Goal: Task Accomplishment & Management: Complete application form

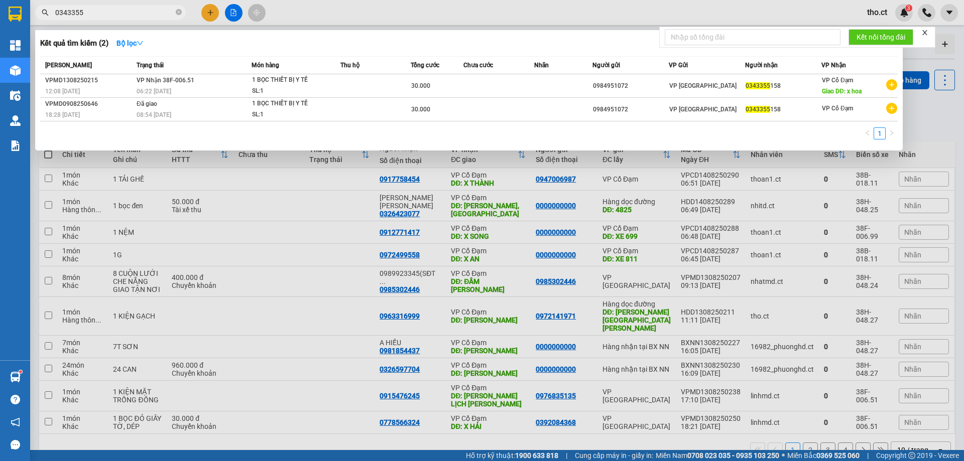
scroll to position [46, 0]
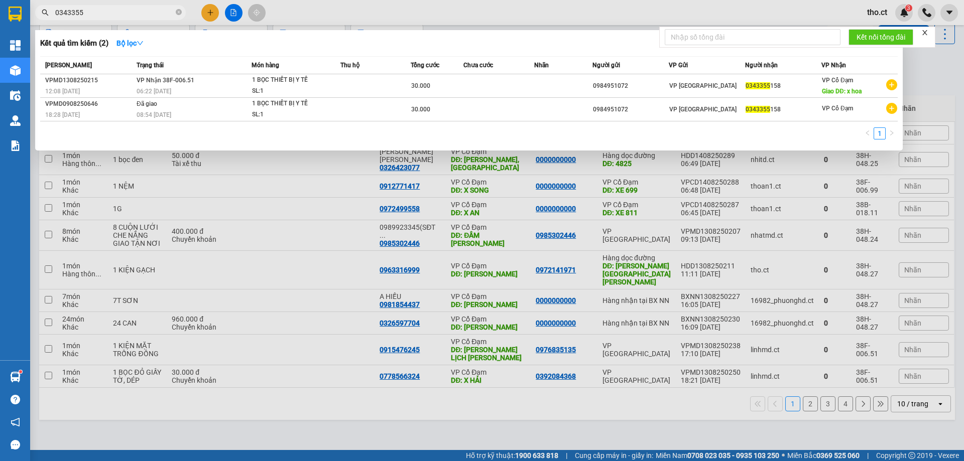
click at [150, 17] on input "0343355" at bounding box center [114, 12] width 118 height 11
click at [155, 12] on input "2372" at bounding box center [114, 12] width 118 height 11
type input "0"
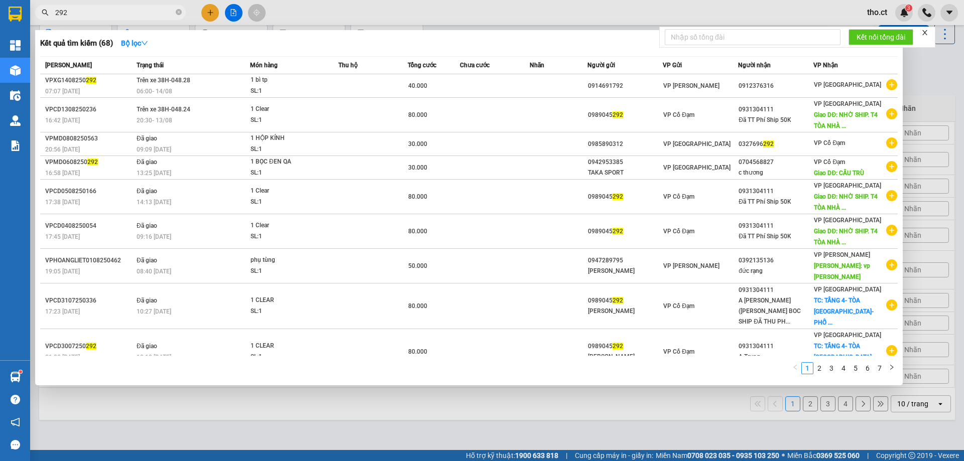
click at [145, 10] on input "292" at bounding box center [114, 12] width 118 height 11
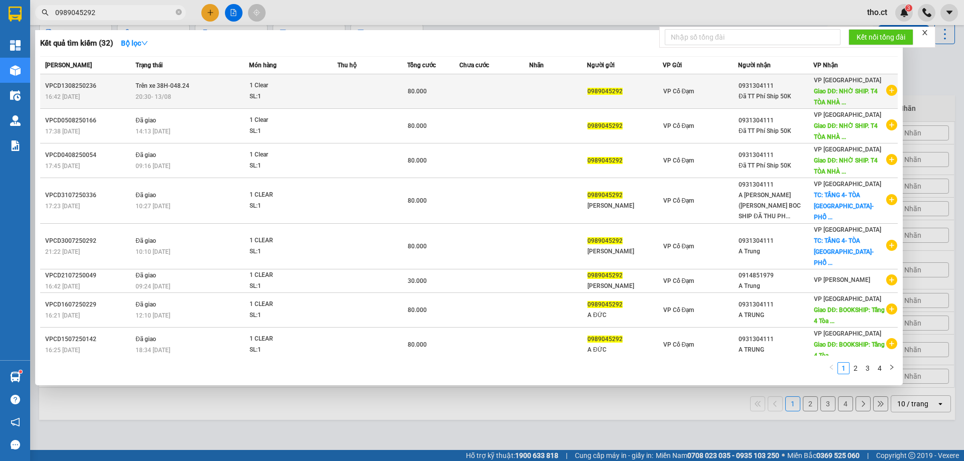
type input "0989045292"
click at [425, 92] on span "80.000" at bounding box center [417, 91] width 19 height 7
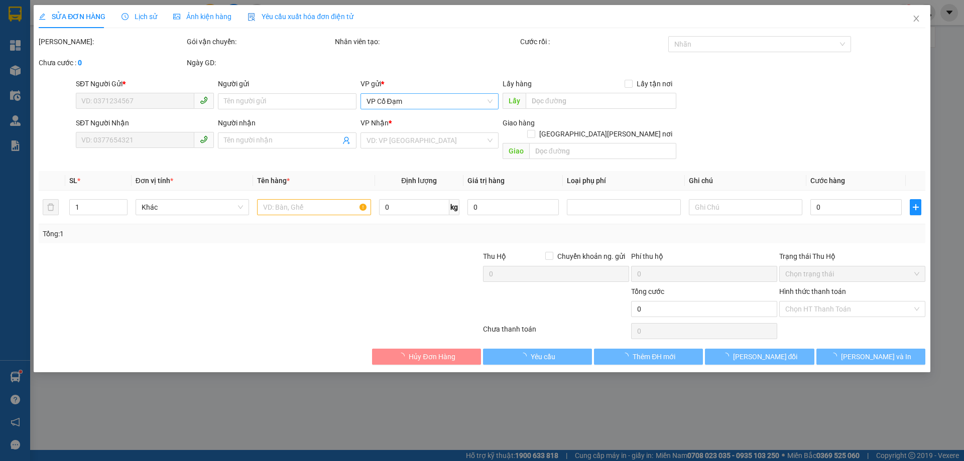
type input "0989045292"
type input "0931304111"
type input "Đã TT Phí Ship 50K"
type input "NHỜ SHIP. T4 TÒA NHÀ HOA DÔ [PERSON_NAME] [PERSON_NAME] ĐÔ [GEOGRAPHIC_DATA]"
type input "80.000"
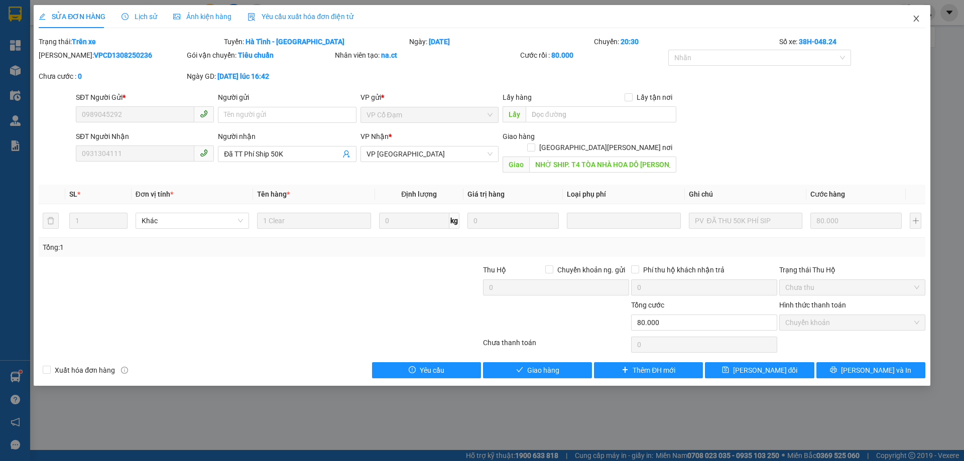
click at [912, 16] on icon "close" at bounding box center [916, 19] width 8 height 8
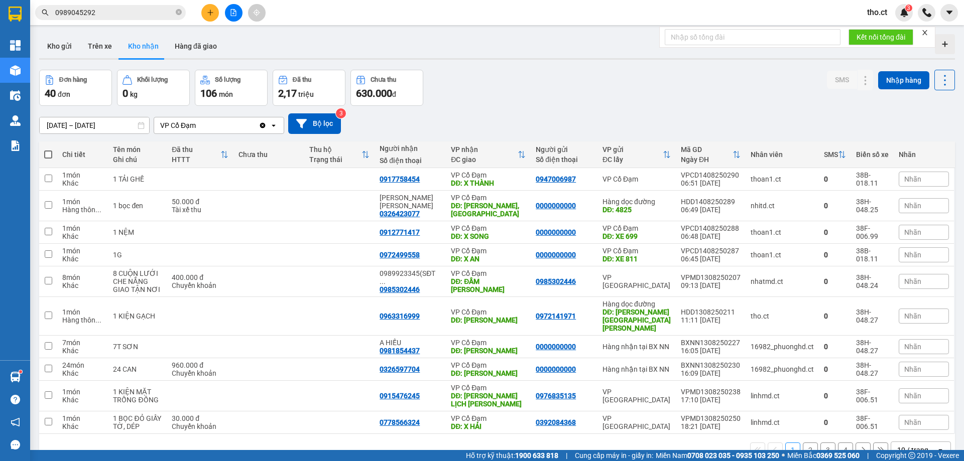
click at [123, 17] on input "0989045292" at bounding box center [114, 12] width 118 height 11
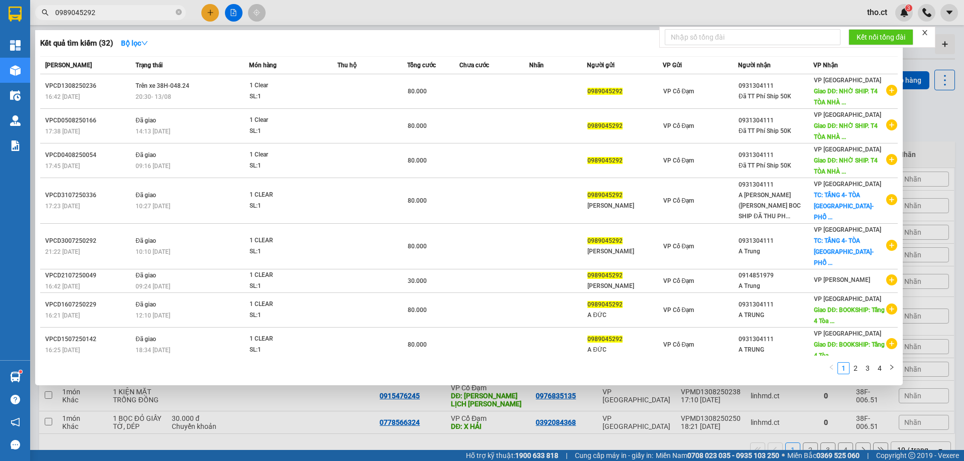
click at [214, 13] on div at bounding box center [482, 230] width 964 height 461
